Goal: Task Accomplishment & Management: Manage account settings

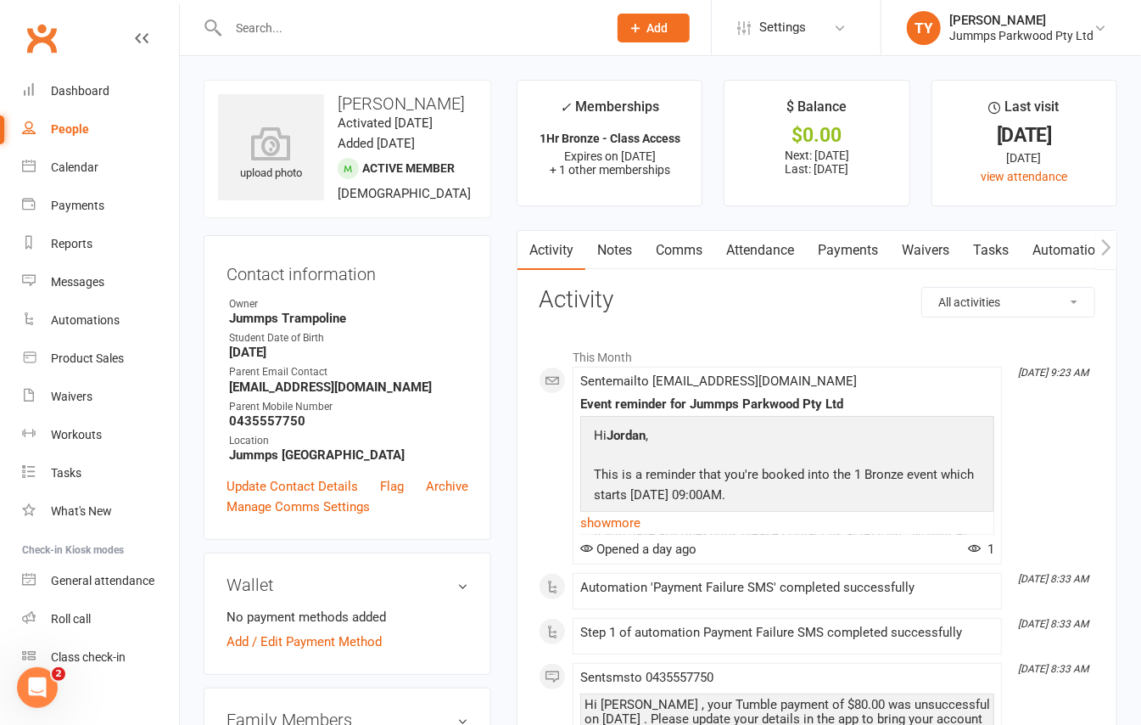
click at [758, 255] on link "Attendance" at bounding box center [761, 250] width 92 height 39
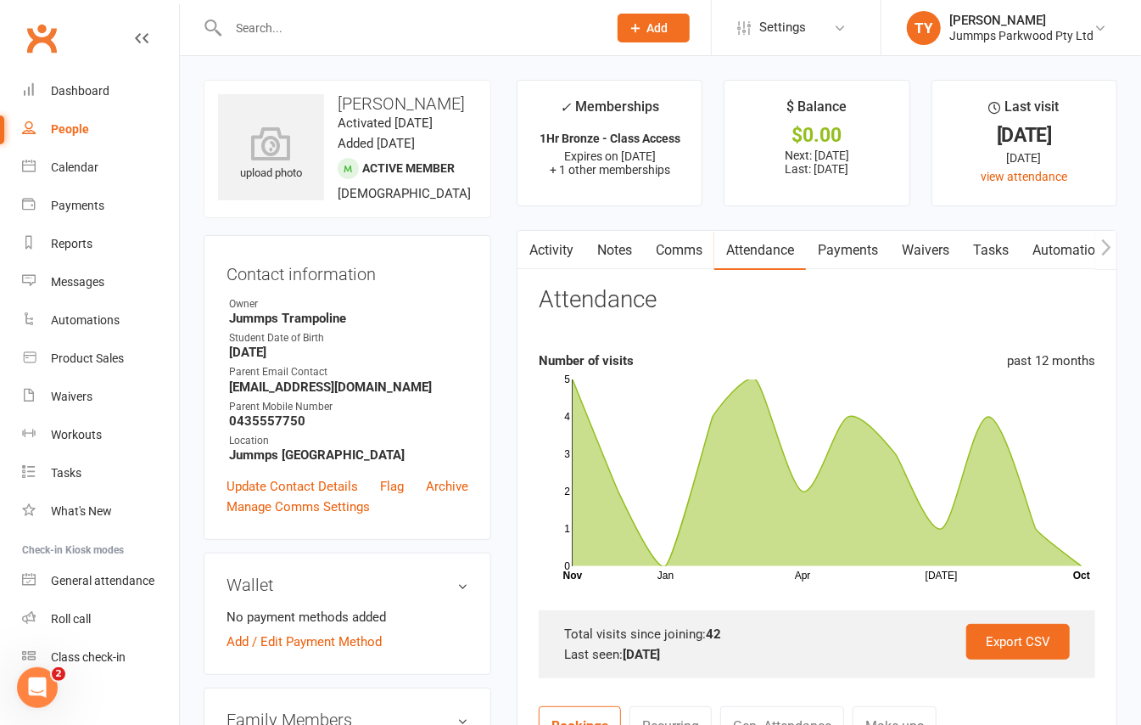
click at [843, 255] on link "Payments" at bounding box center [848, 250] width 84 height 39
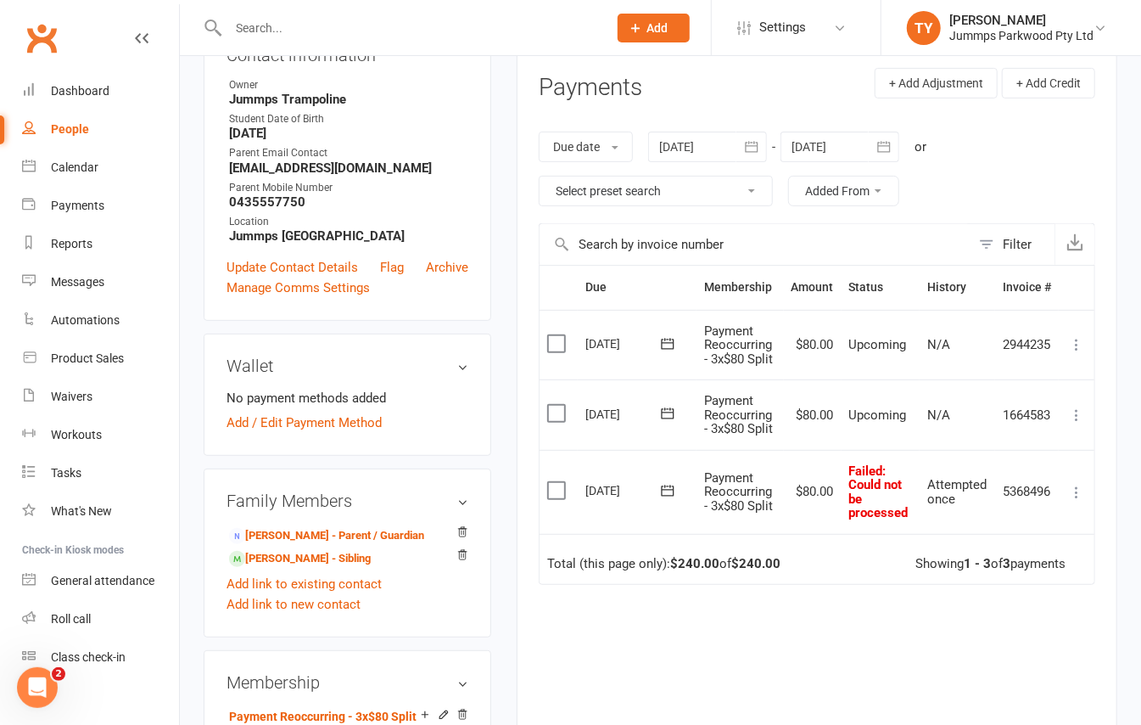
scroll to position [226, 0]
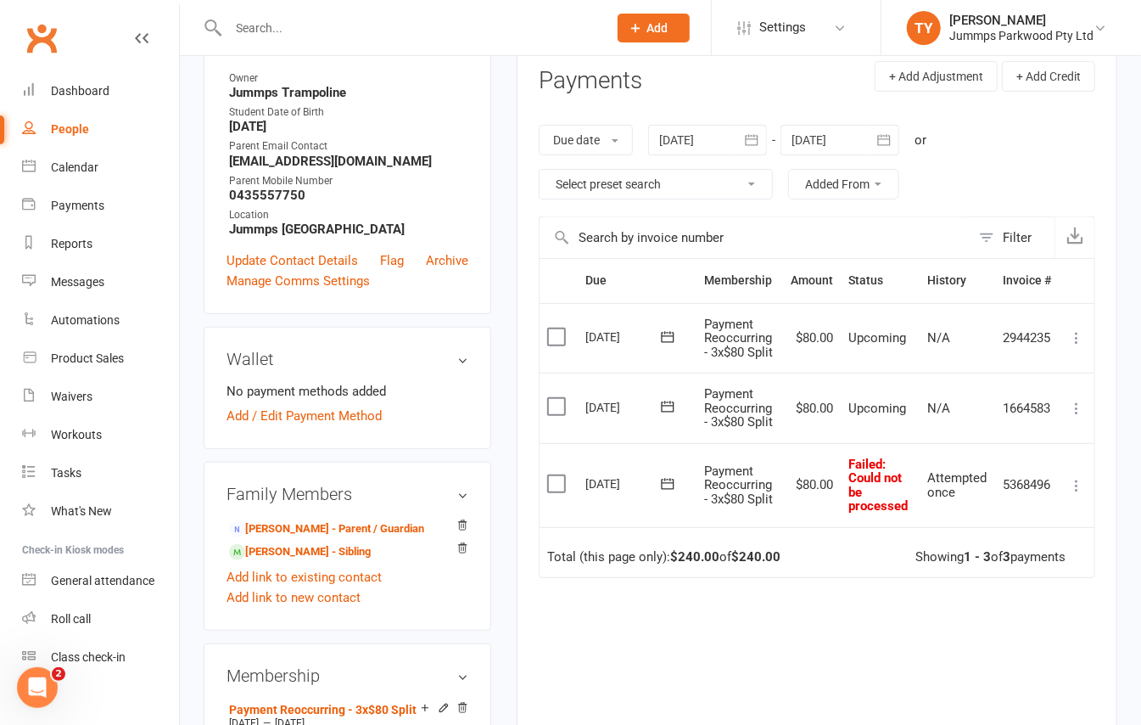
click at [1079, 489] on icon at bounding box center [1076, 485] width 17 height 17
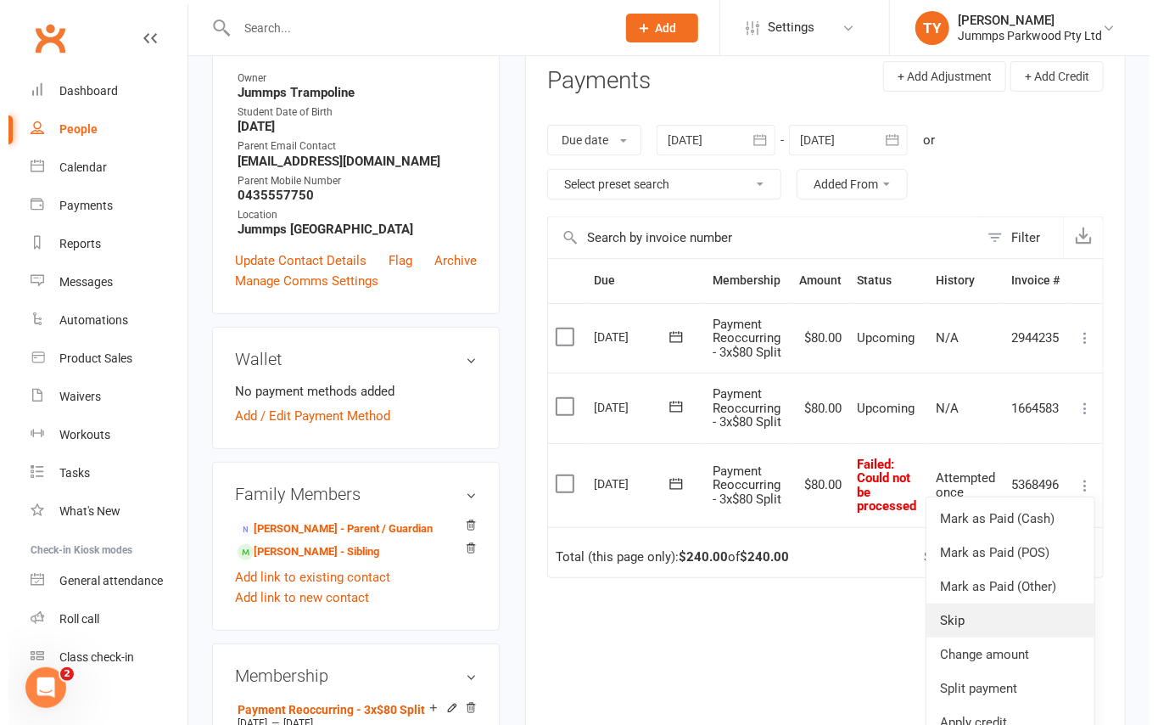
scroll to position [48, 0]
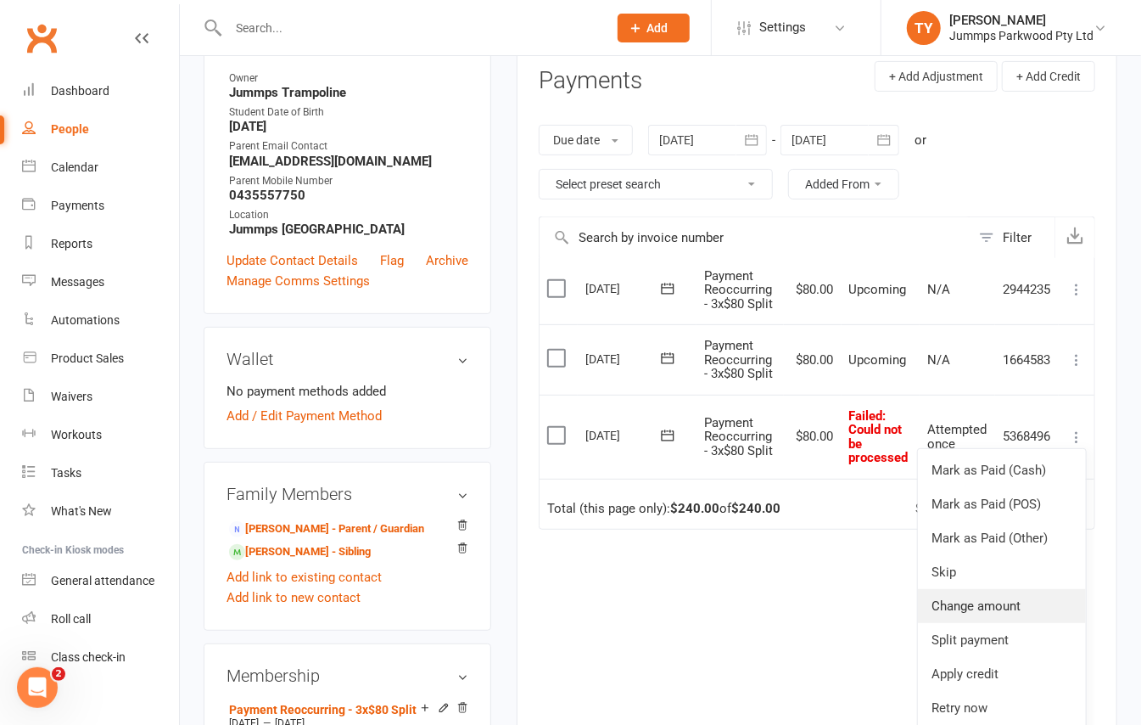
click at [961, 623] on link "Change amount" at bounding box center [1002, 606] width 168 height 34
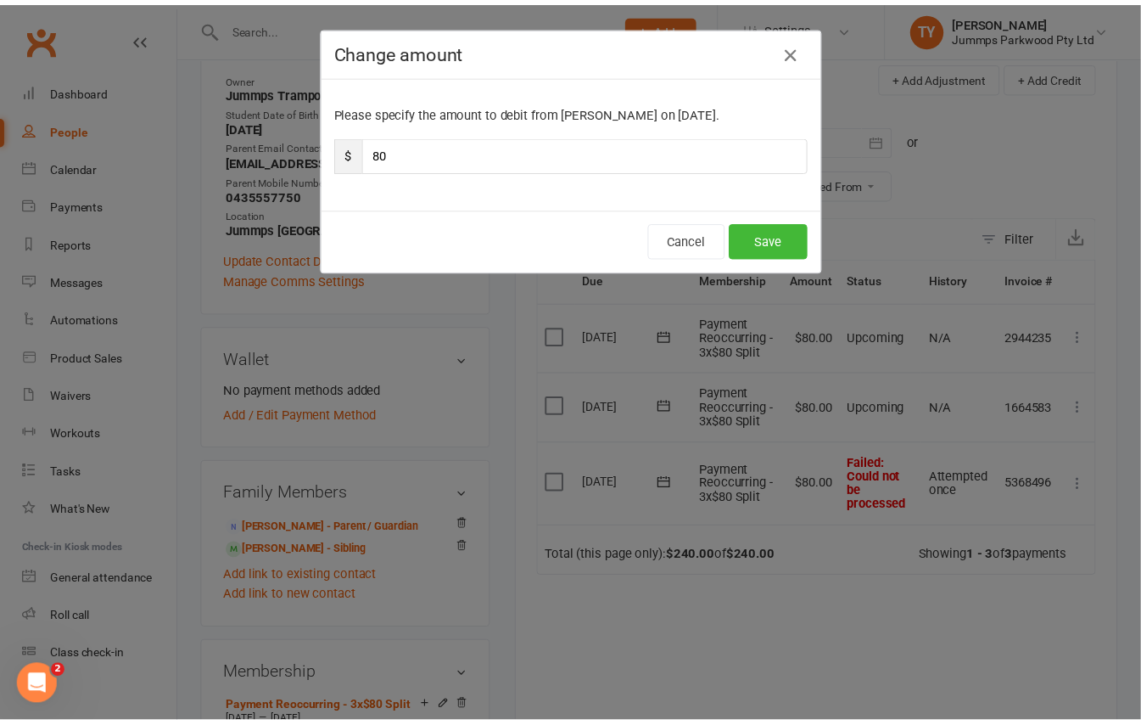
scroll to position [0, 0]
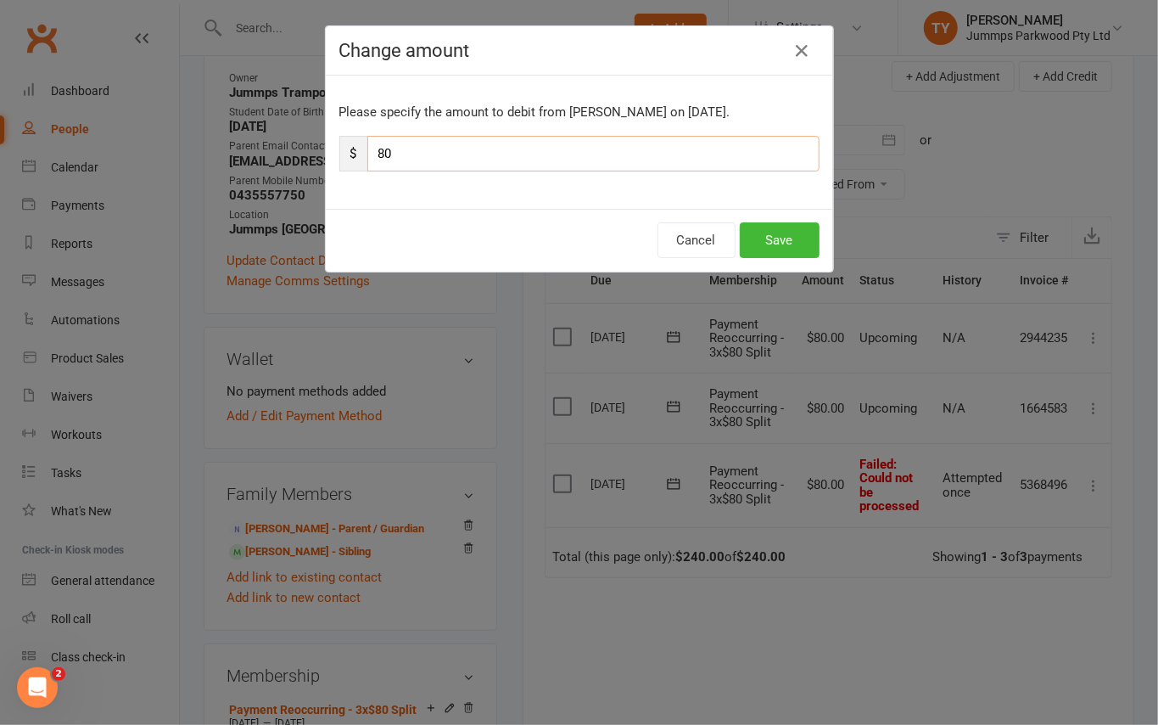
click at [466, 160] on input "80" at bounding box center [593, 154] width 452 height 36
type input "8"
type input "24"
click at [745, 249] on button "Save" at bounding box center [780, 240] width 80 height 36
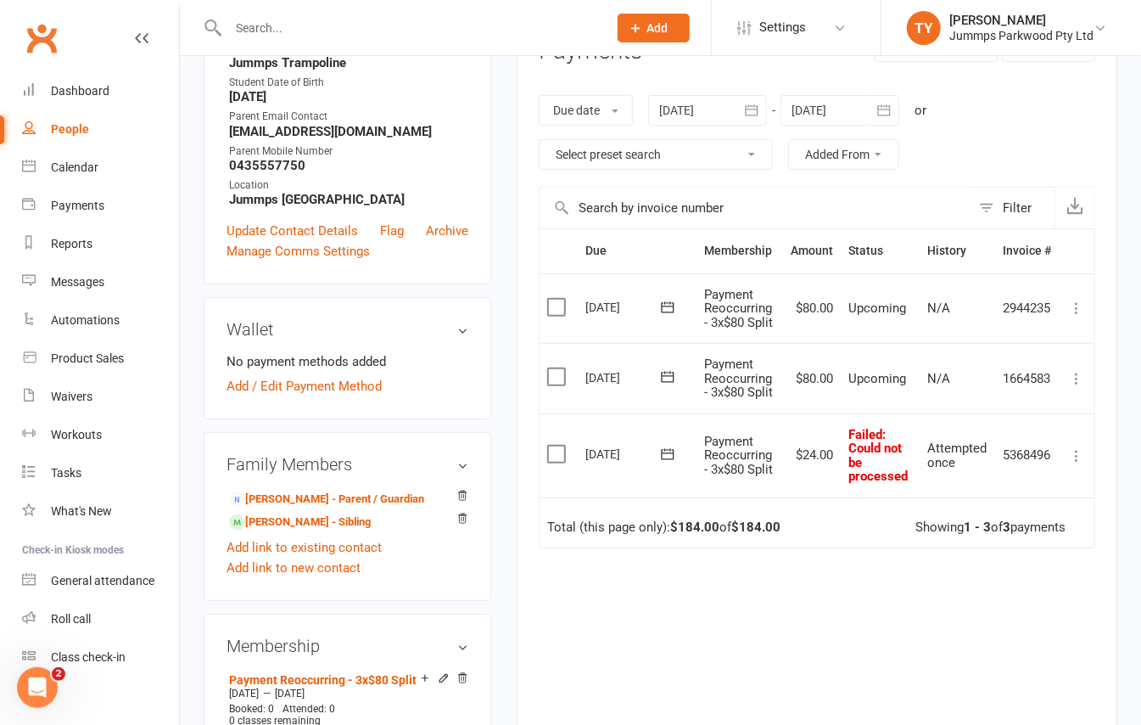
scroll to position [339, 0]
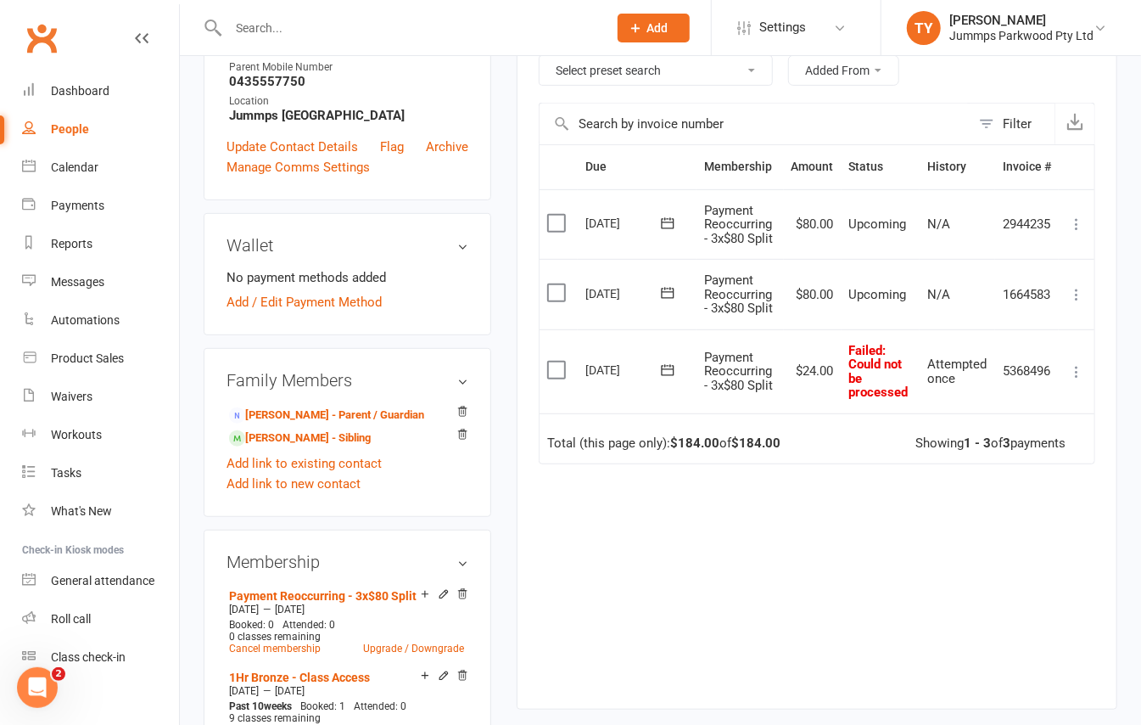
click at [1074, 377] on icon at bounding box center [1076, 371] width 17 height 17
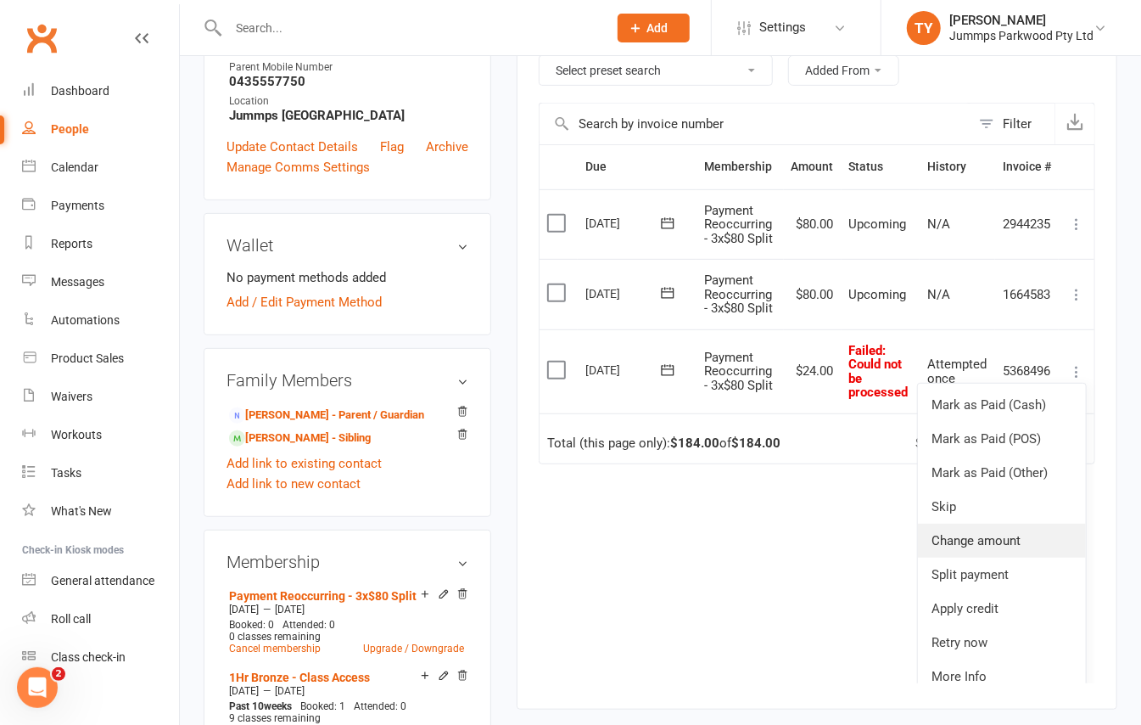
click at [1012, 558] on link "Change amount" at bounding box center [1002, 541] width 168 height 34
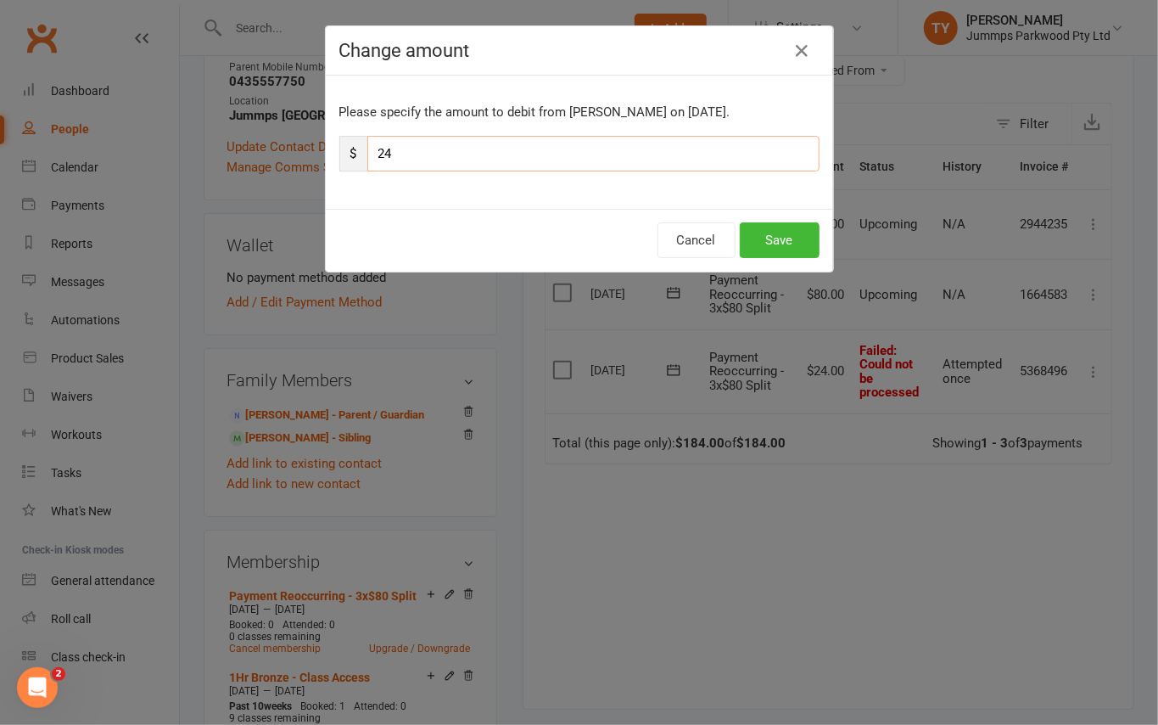
drag, startPoint x: 462, startPoint y: 146, endPoint x: 373, endPoint y: 171, distance: 92.7
click at [373, 171] on input "24" at bounding box center [593, 154] width 452 height 36
type input "80"
click at [764, 232] on button "Save" at bounding box center [780, 240] width 80 height 36
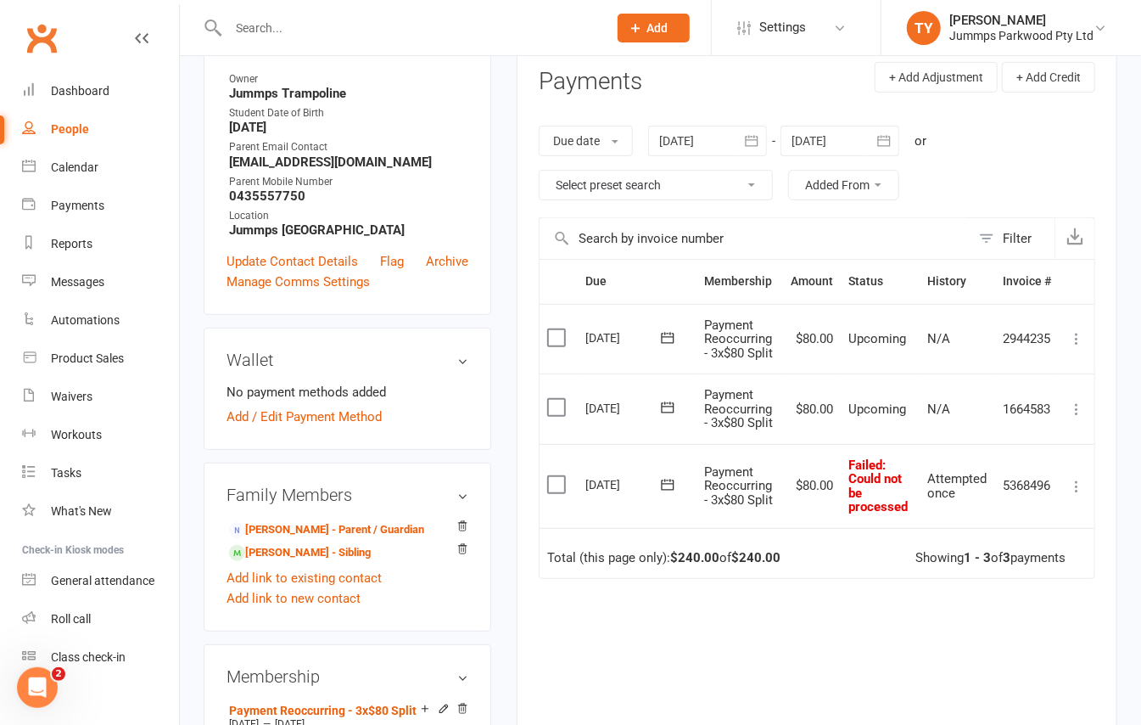
scroll to position [226, 0]
click at [1074, 489] on icon at bounding box center [1076, 485] width 17 height 17
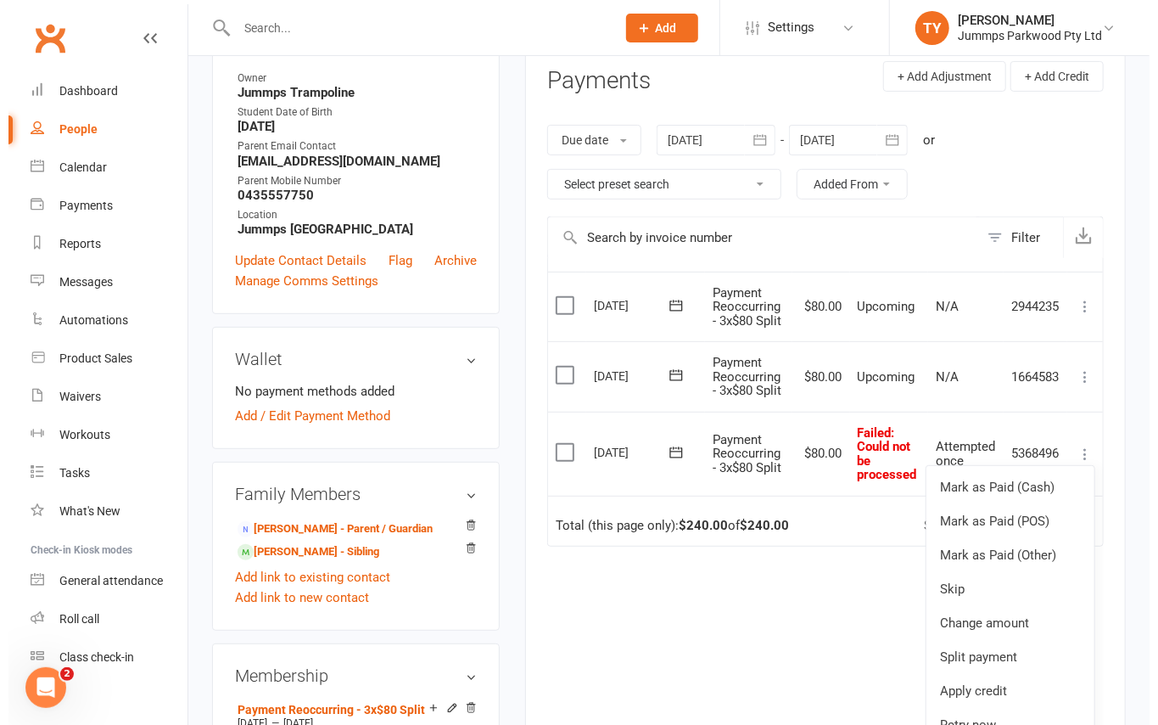
scroll to position [48, 0]
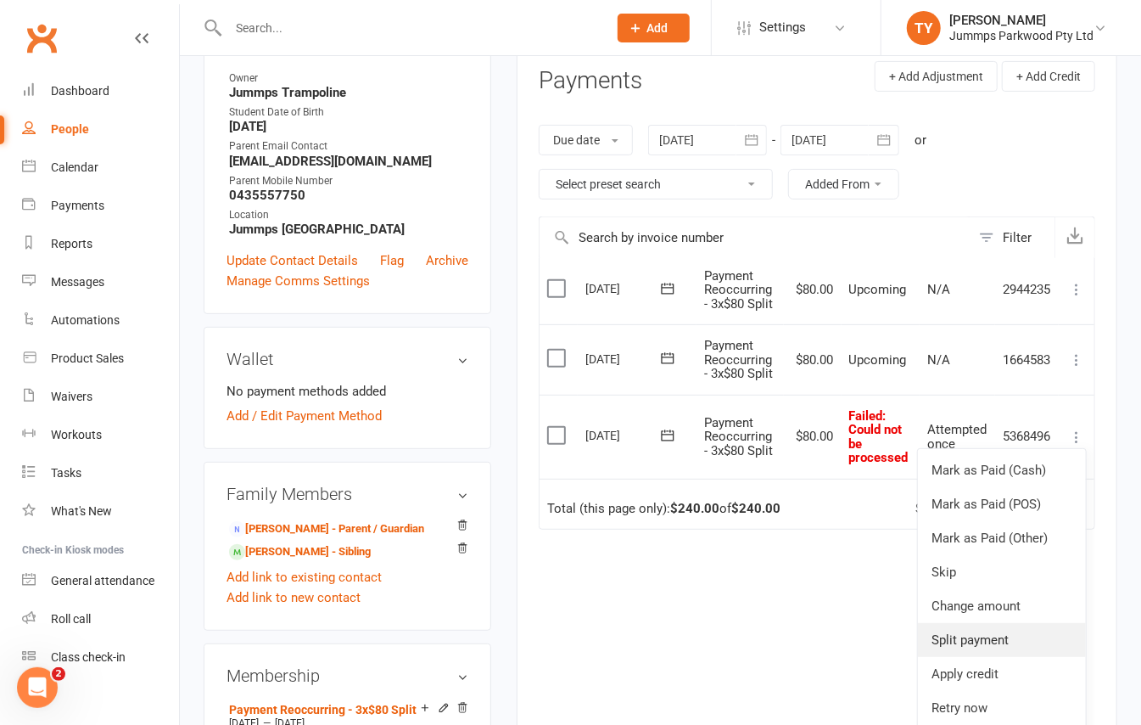
click at [1003, 657] on link "Split payment" at bounding box center [1002, 640] width 168 height 34
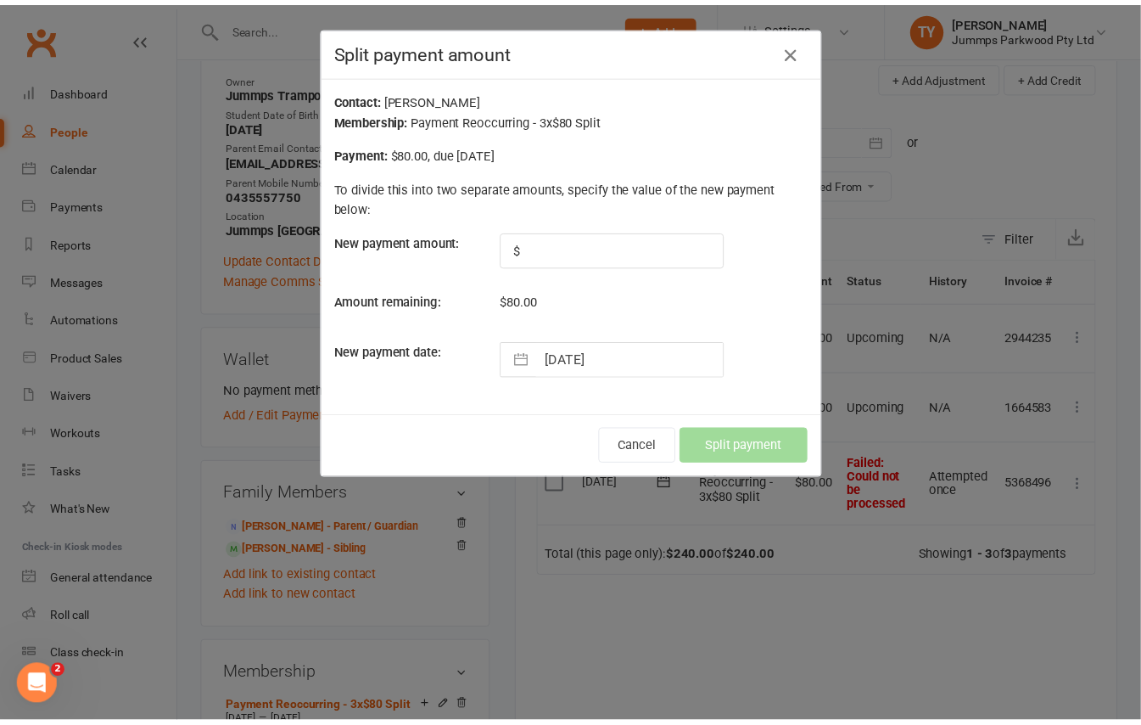
scroll to position [0, 0]
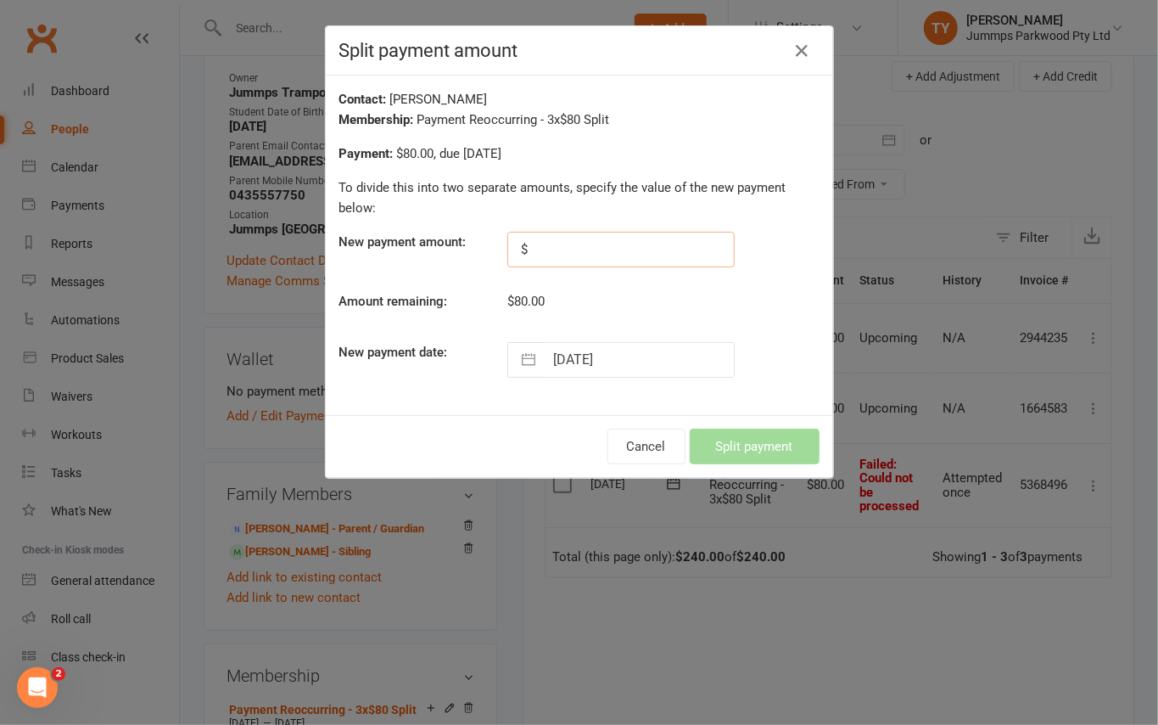
click at [618, 251] on input "text" at bounding box center [620, 250] width 227 height 36
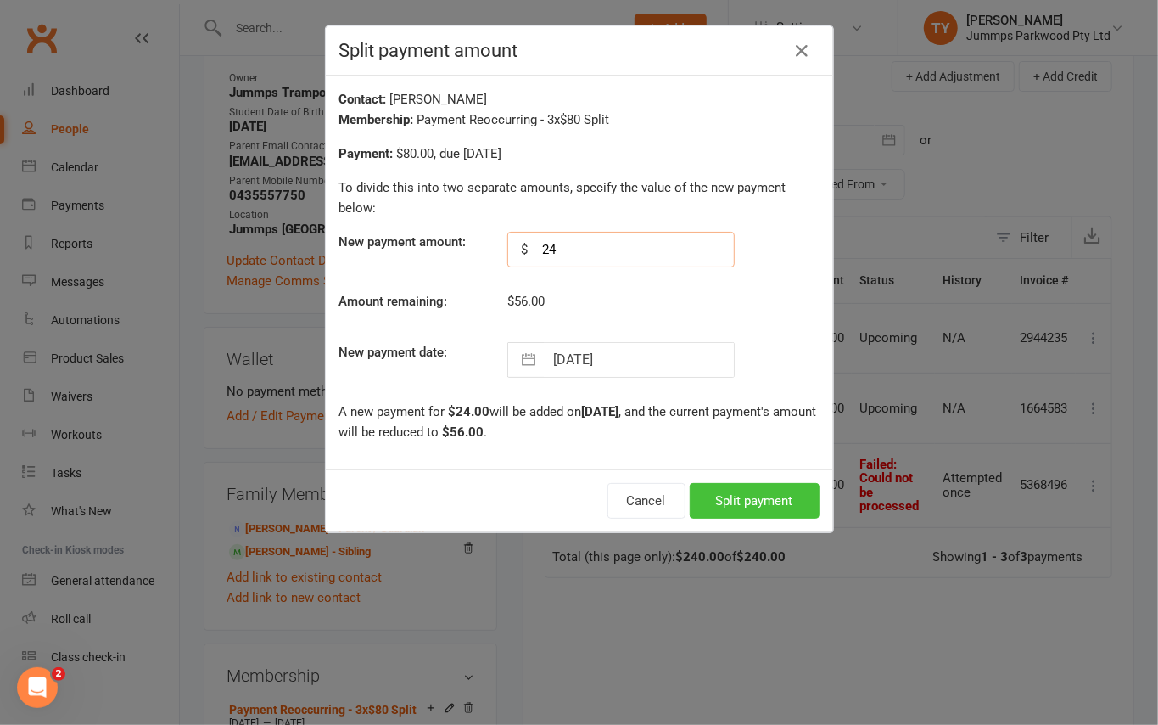
type input "24"
click at [737, 503] on button "Split payment" at bounding box center [755, 501] width 130 height 36
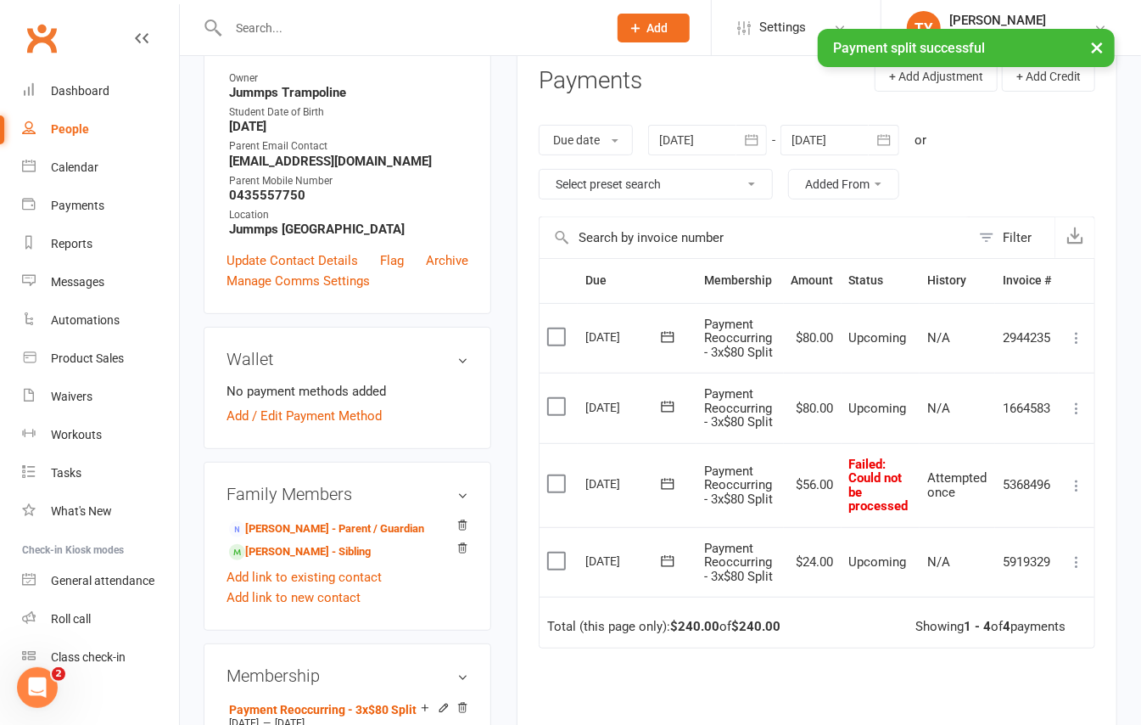
click at [1083, 562] on icon at bounding box center [1076, 561] width 17 height 17
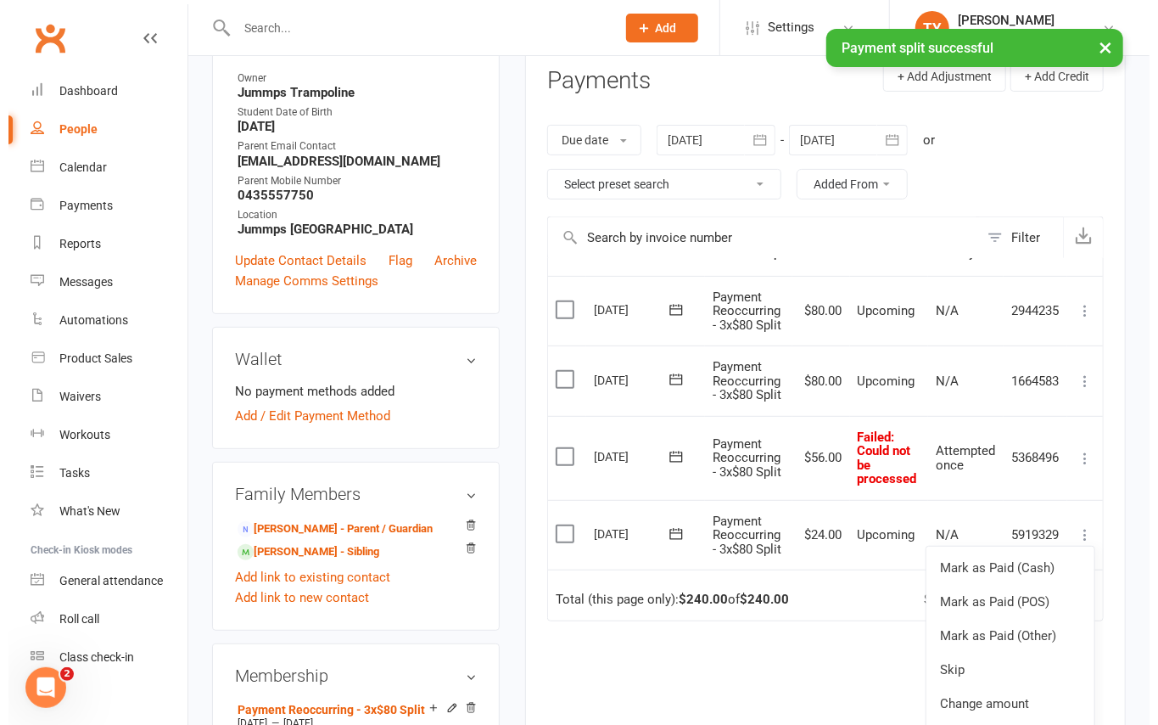
scroll to position [48, 0]
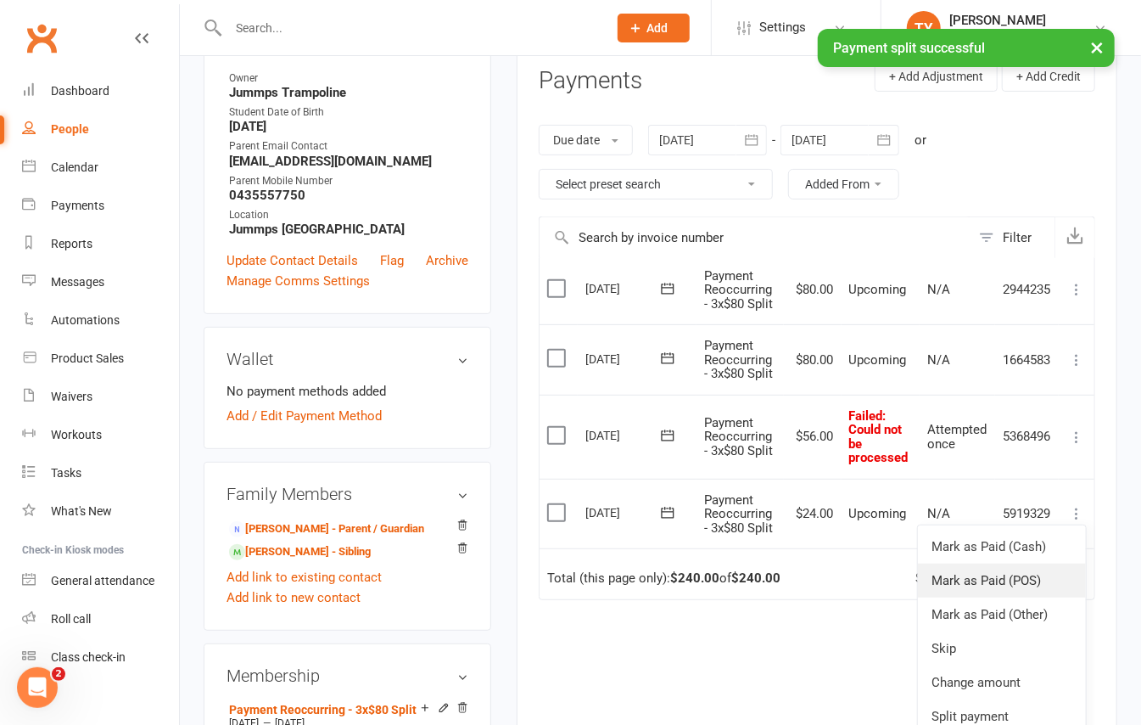
click at [998, 597] on link "Mark as Paid (POS)" at bounding box center [1002, 580] width 168 height 34
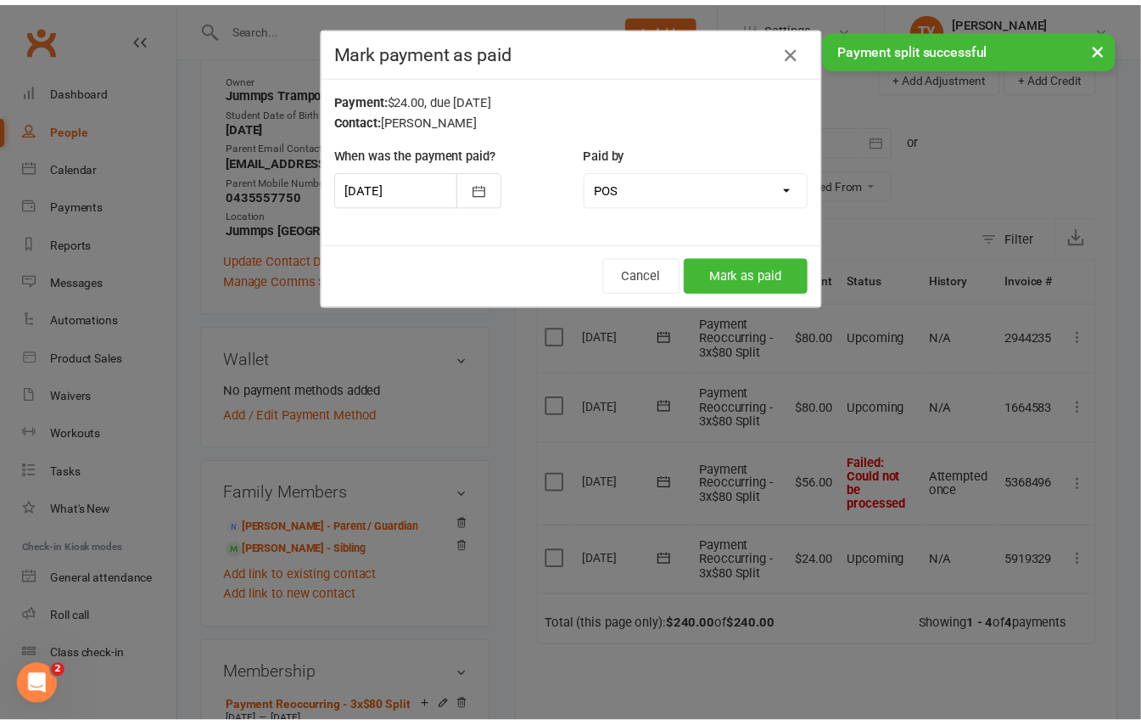
scroll to position [0, 0]
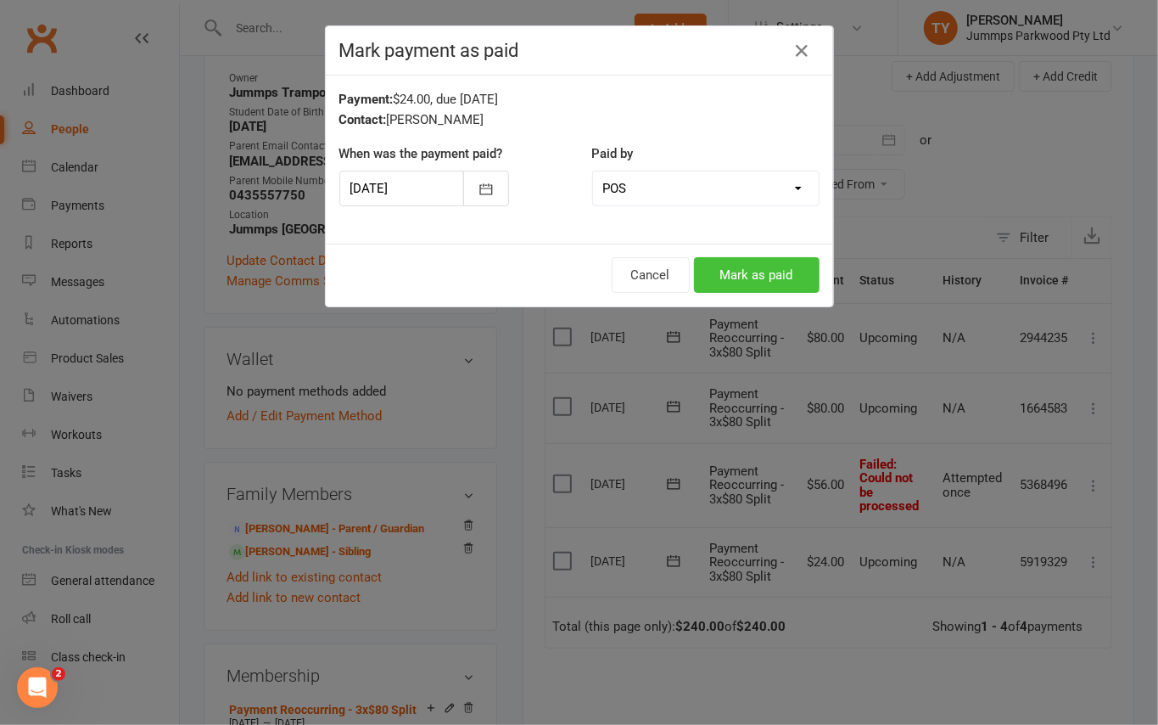
click at [720, 270] on button "Mark as paid" at bounding box center [757, 275] width 126 height 36
